Goal: Information Seeking & Learning: Check status

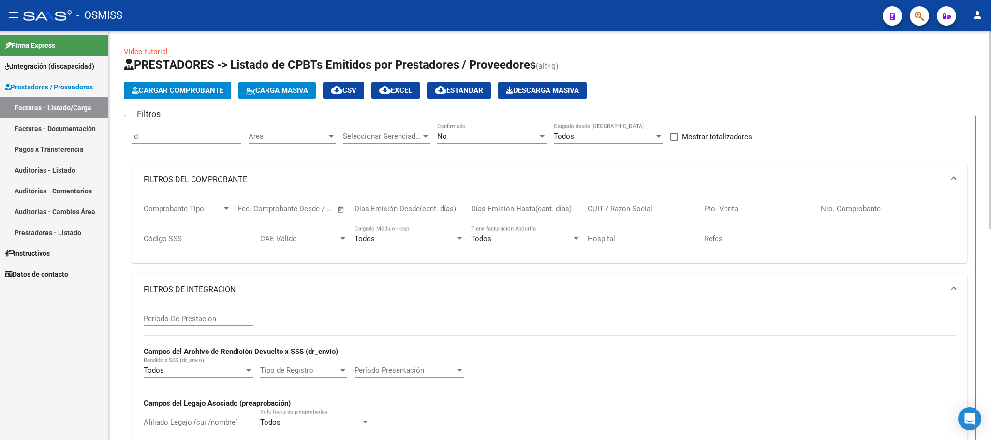
scroll to position [146, 0]
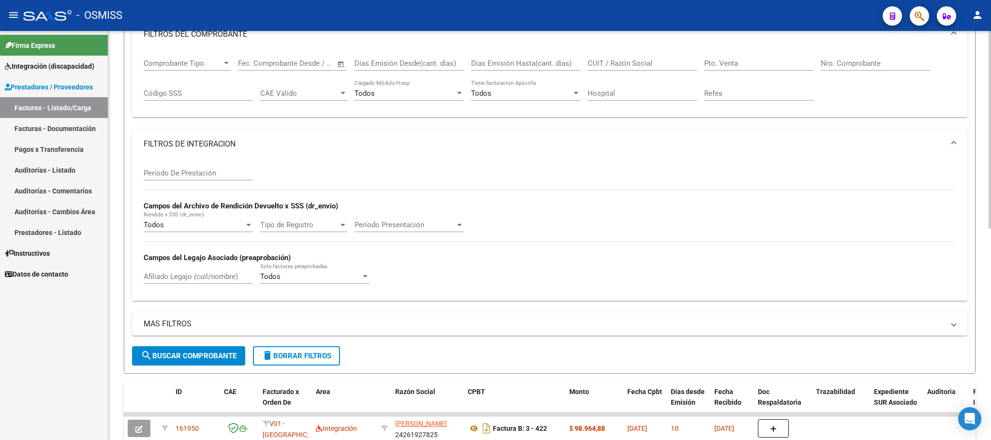
click at [324, 353] on span "delete Borrar Filtros" at bounding box center [297, 356] width 70 height 9
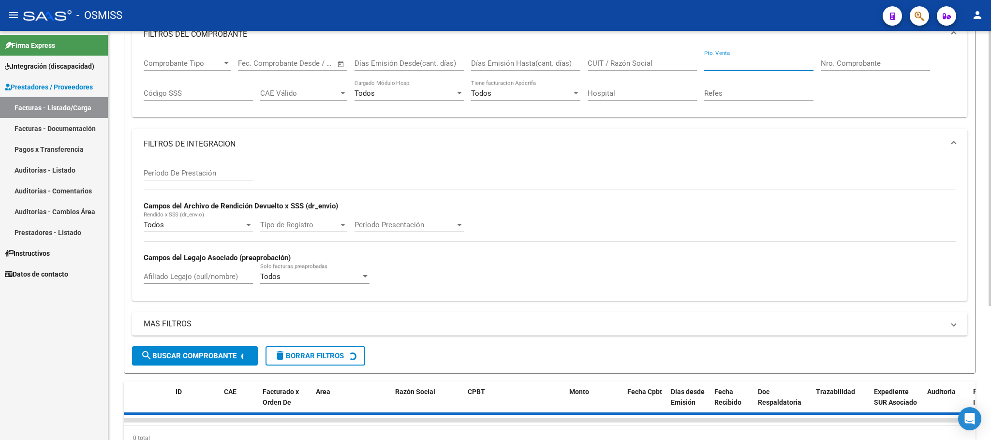
click at [756, 61] on input "Pto. Venta" at bounding box center [758, 63] width 109 height 9
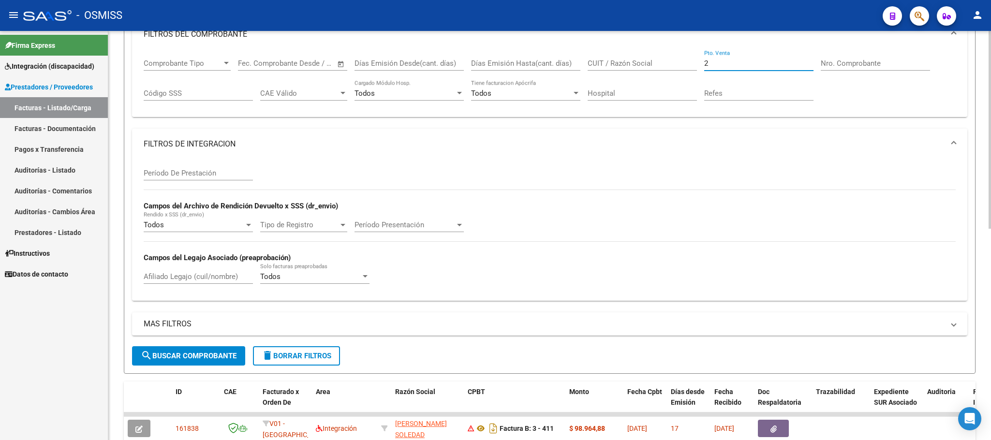
type input "2"
click at [867, 61] on input "Nro. Comprobante" at bounding box center [875, 63] width 109 height 9
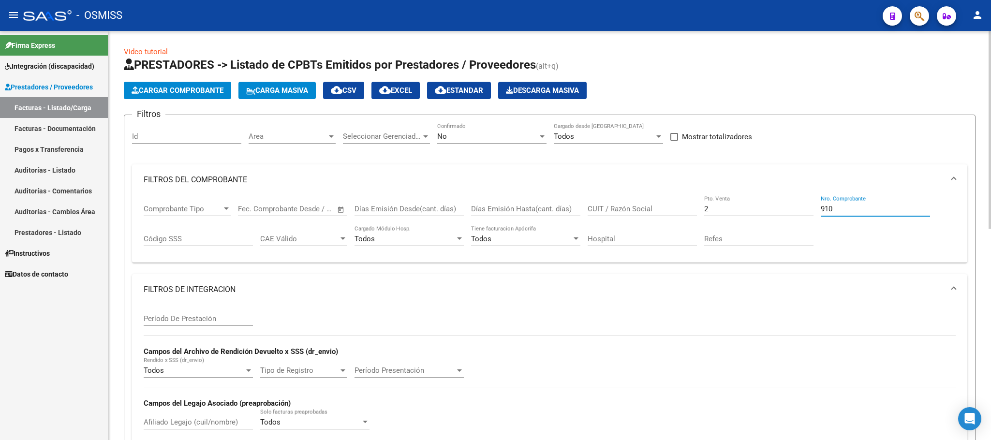
type input "910"
click at [496, 132] on div "No" at bounding box center [487, 136] width 101 height 9
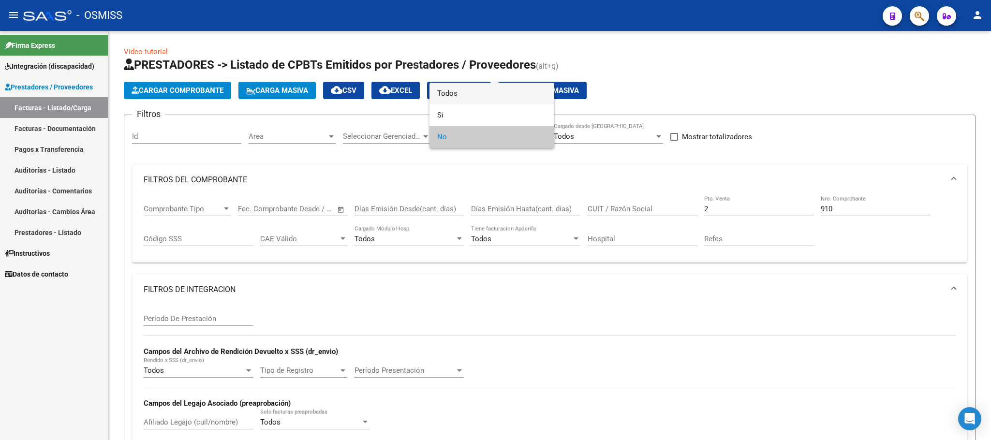
click at [489, 100] on span "Todos" at bounding box center [491, 94] width 109 height 22
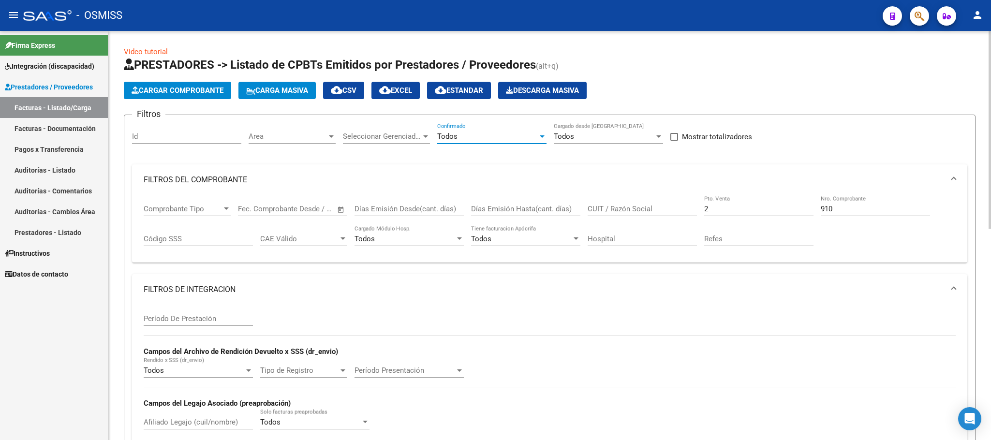
scroll to position [145, 0]
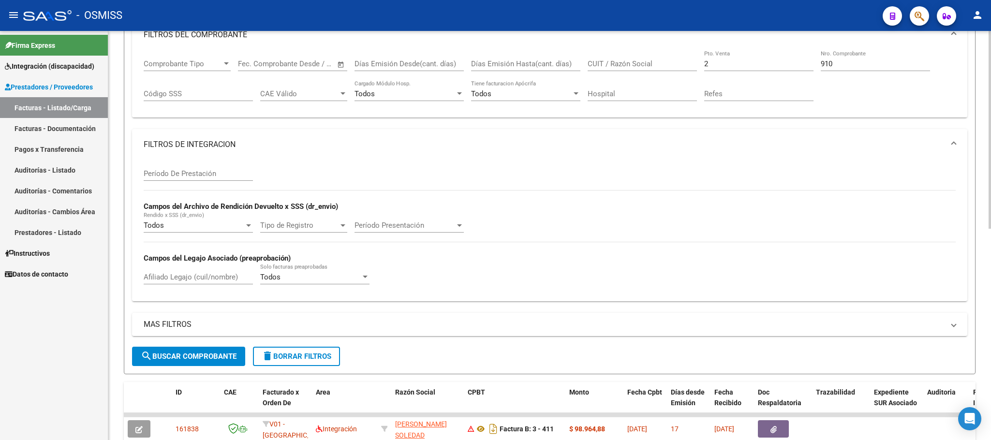
click at [181, 354] on span "search Buscar Comprobante" at bounding box center [189, 356] width 96 height 9
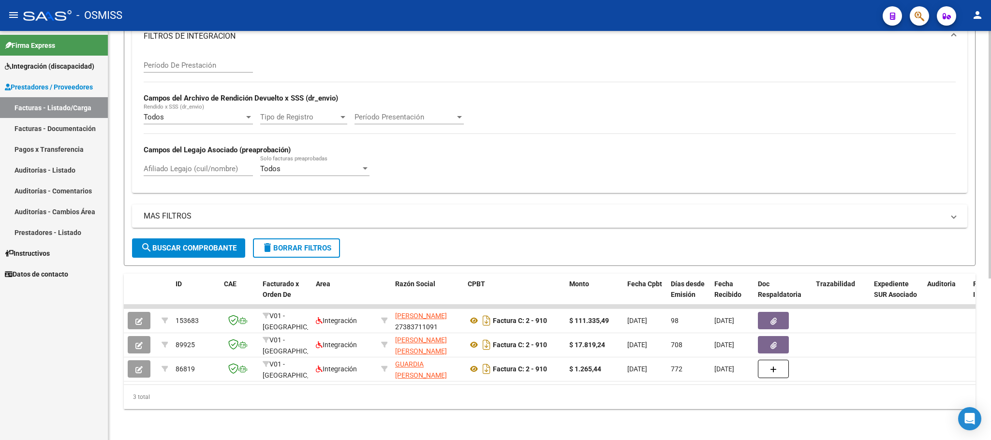
scroll to position [49, 0]
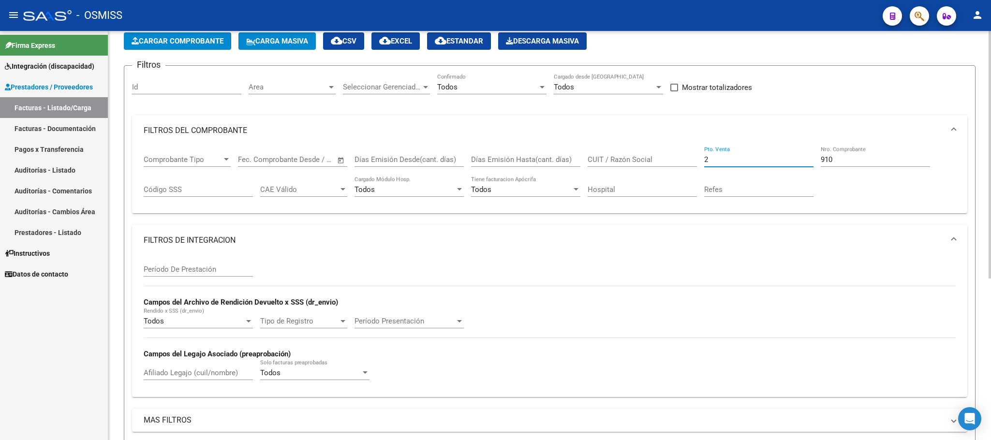
drag, startPoint x: 736, startPoint y: 162, endPoint x: 682, endPoint y: 146, distance: 56.3
click at [683, 151] on div "Comprobante Tipo Comprobante Tipo Start date – End date Fec. Comprobante Desde …" at bounding box center [550, 176] width 812 height 60
type input "1"
drag, startPoint x: 838, startPoint y: 162, endPoint x: 777, endPoint y: 161, distance: 60.9
click at [777, 161] on div "Comprobante Tipo Comprobante Tipo Start date – End date Fec. Comprobante Desde …" at bounding box center [550, 176] width 812 height 60
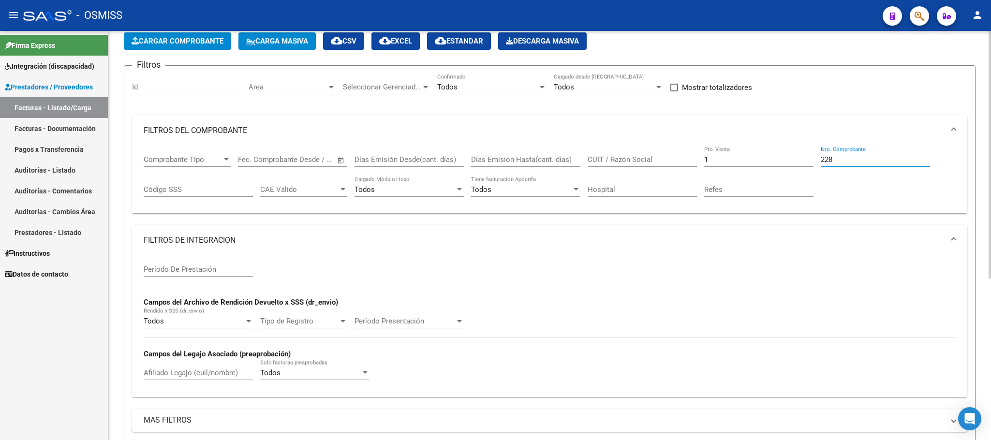
type input "228"
click at [235, 274] on input "Período De Prestación" at bounding box center [198, 269] width 109 height 9
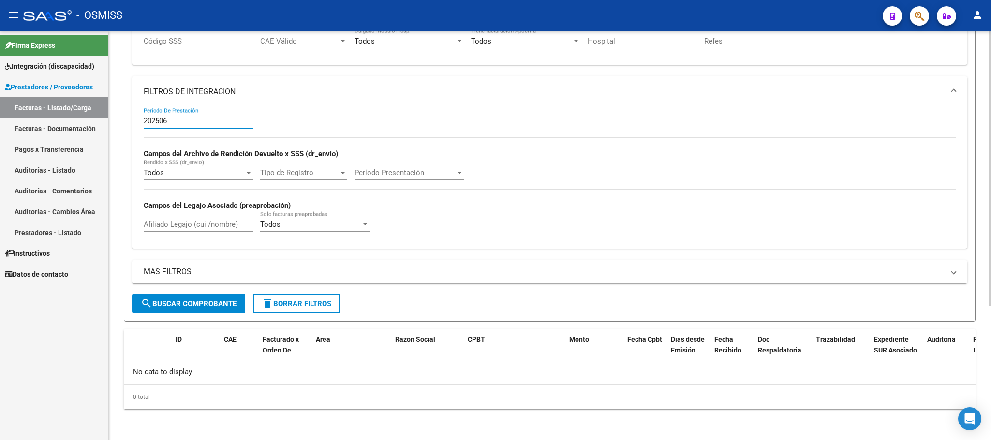
type input "202506"
click at [210, 309] on button "search Buscar Comprobante" at bounding box center [188, 303] width 113 height 19
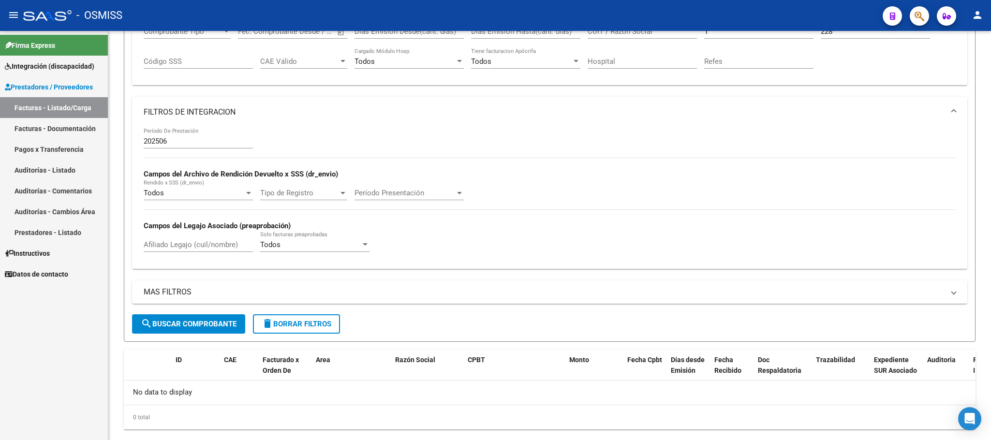
scroll to position [199, 0]
